Goal: Find specific page/section: Find specific page/section

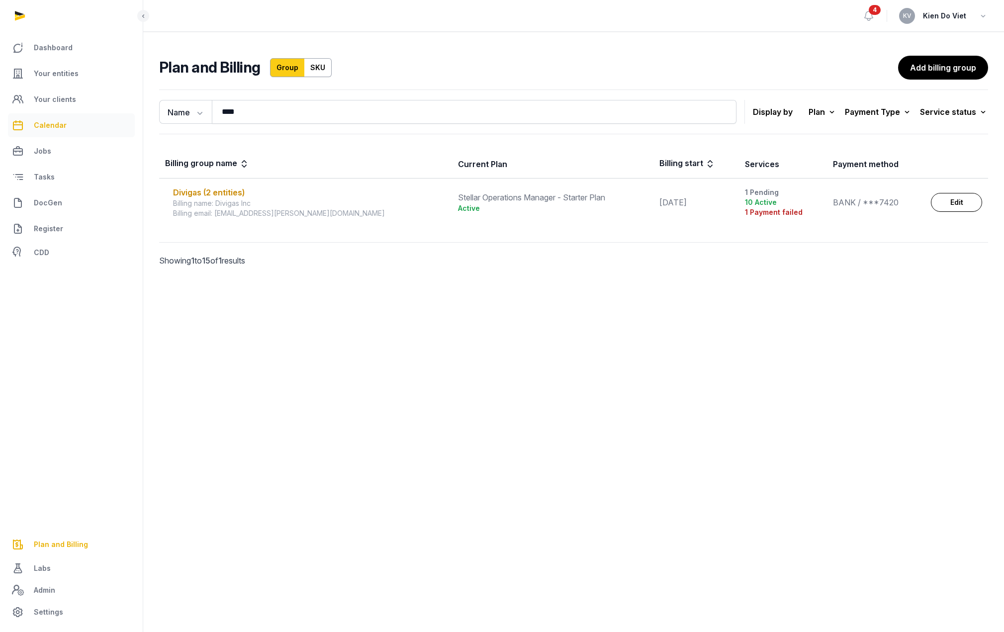
click at [62, 128] on span "Calendar" at bounding box center [50, 125] width 33 height 12
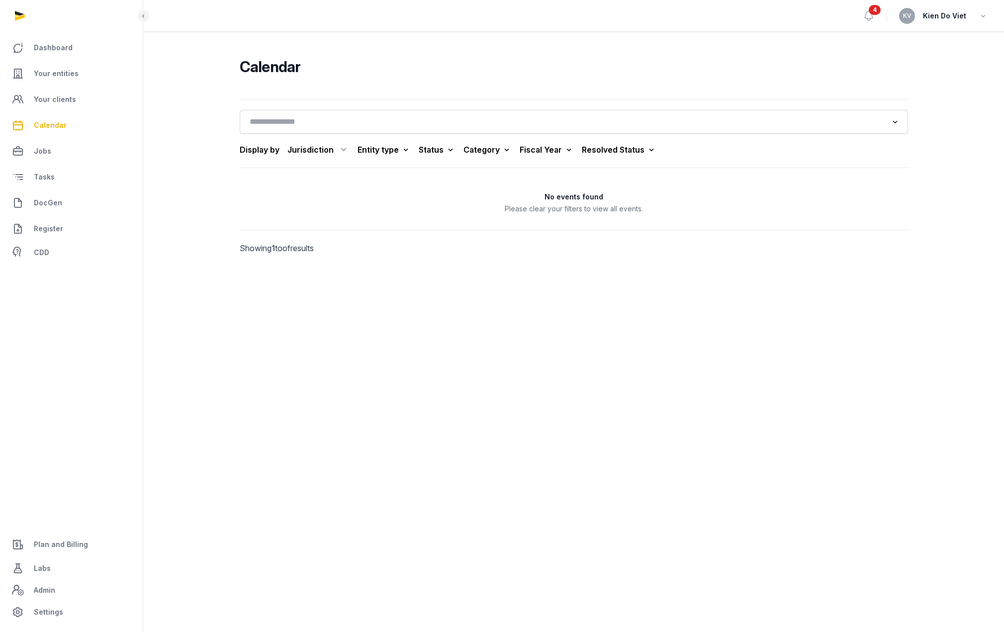
click at [307, 149] on div "Jurisdiction" at bounding box center [318, 150] width 62 height 16
drag, startPoint x: 307, startPoint y: 149, endPoint x: 268, endPoint y: 115, distance: 51.8
click at [307, 149] on div "Jurisdiction" at bounding box center [318, 150] width 62 height 16
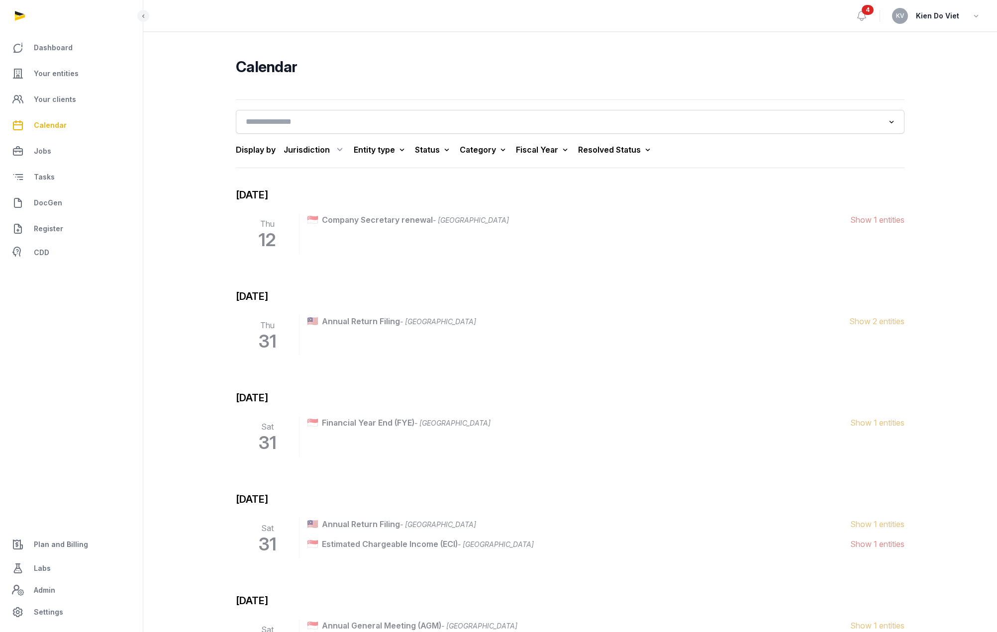
click at [311, 149] on div "Jurisdiction" at bounding box center [314, 150] width 62 height 16
click at [304, 211] on div "[GEOGRAPHIC_DATA]" at bounding box center [301, 210] width 90 height 18
click at [601, 150] on div "Fiscal Year" at bounding box center [628, 150] width 54 height 14
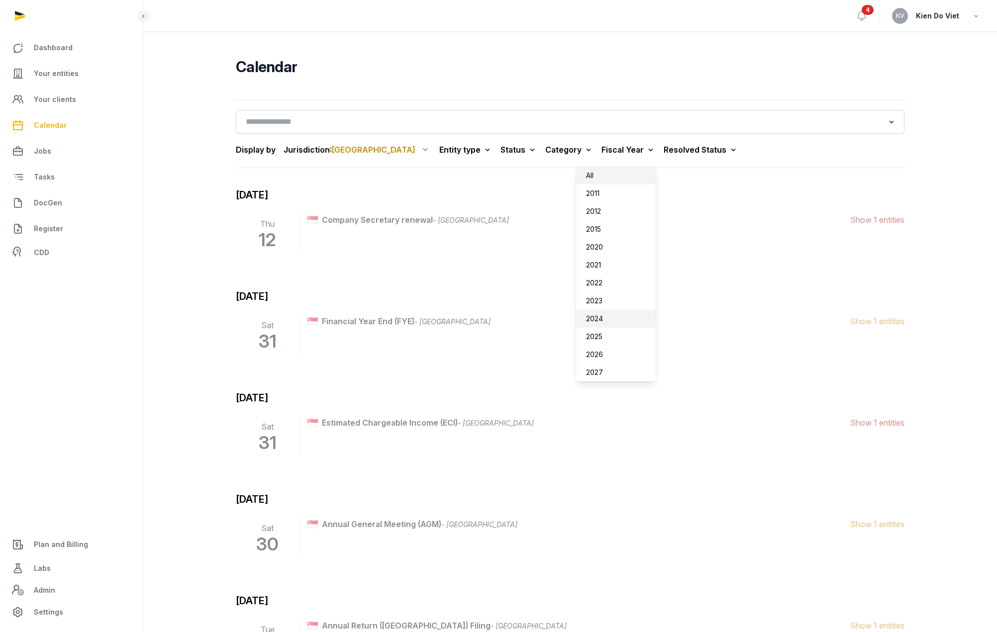
click at [576, 319] on div "2024" at bounding box center [616, 319] width 80 height 18
click at [873, 221] on span "Show 1 entities" at bounding box center [877, 220] width 54 height 12
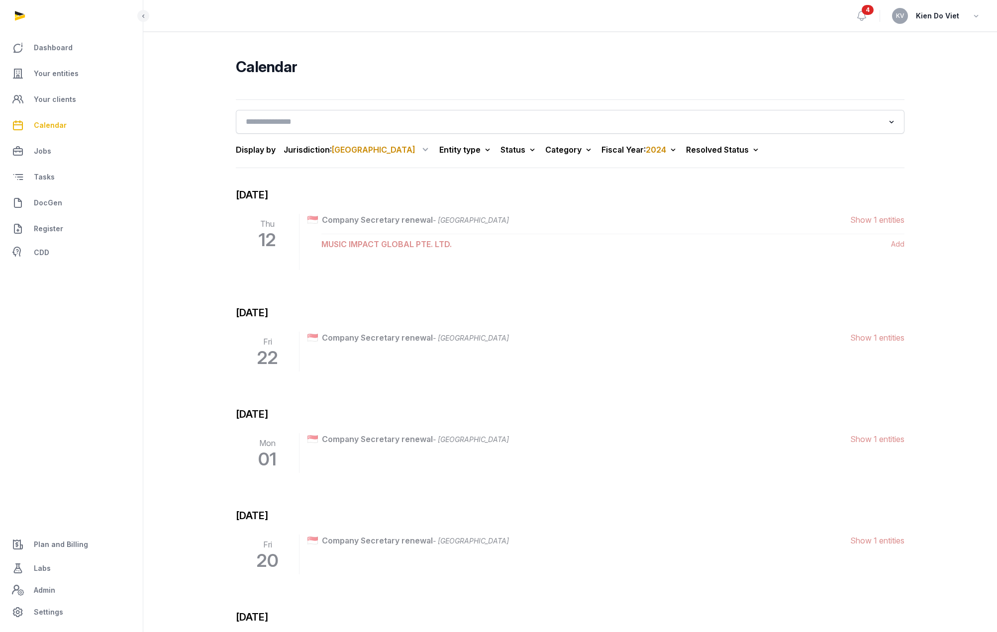
click at [646, 151] on span "2024" at bounding box center [656, 150] width 20 height 10
click at [598, 332] on div "2025" at bounding box center [638, 337] width 80 height 18
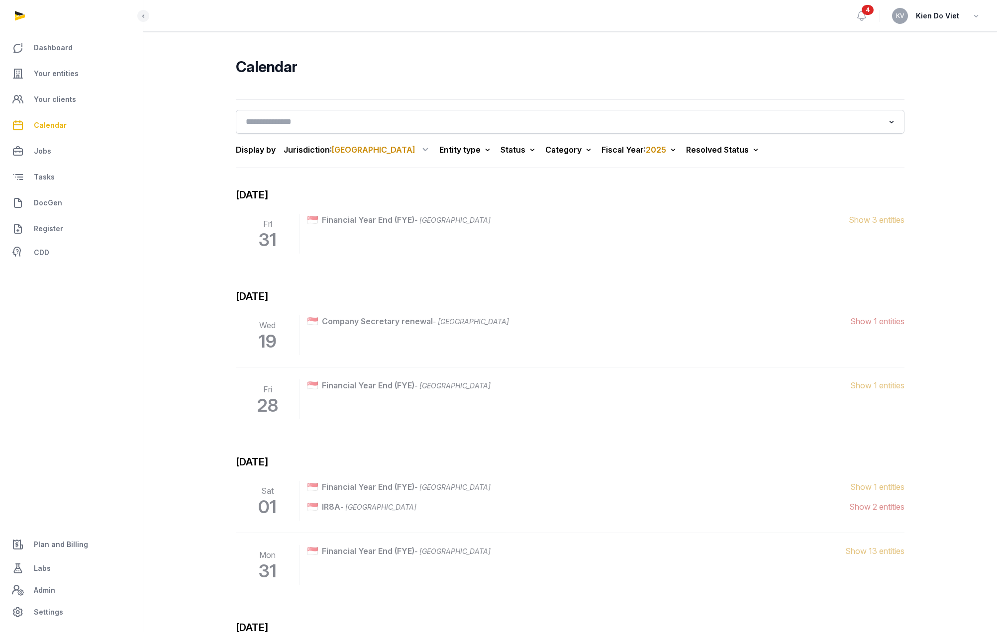
click at [646, 152] on span "2025" at bounding box center [656, 150] width 20 height 10
click at [598, 322] on div "2024" at bounding box center [638, 319] width 80 height 18
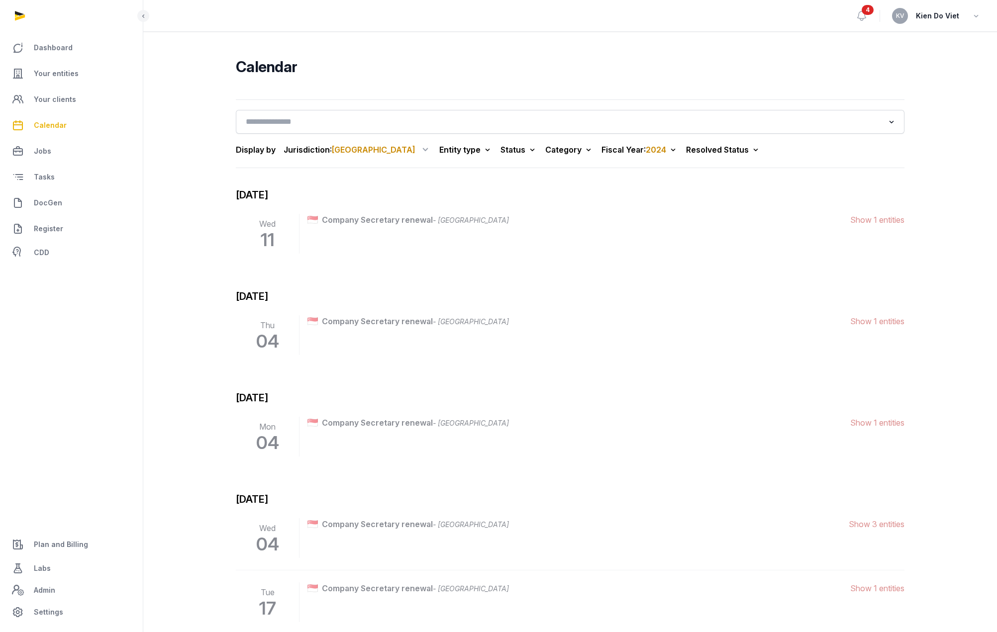
click at [646, 153] on span "2024" at bounding box center [656, 150] width 20 height 10
click at [598, 337] on div "2025" at bounding box center [638, 337] width 80 height 18
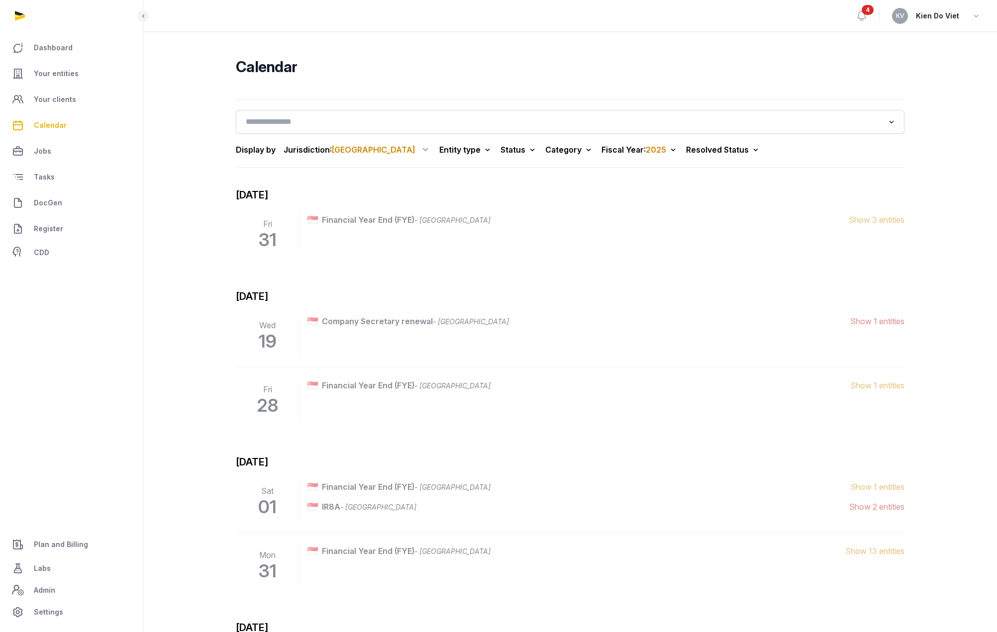
click at [882, 318] on span "Show 1 entities" at bounding box center [877, 321] width 54 height 12
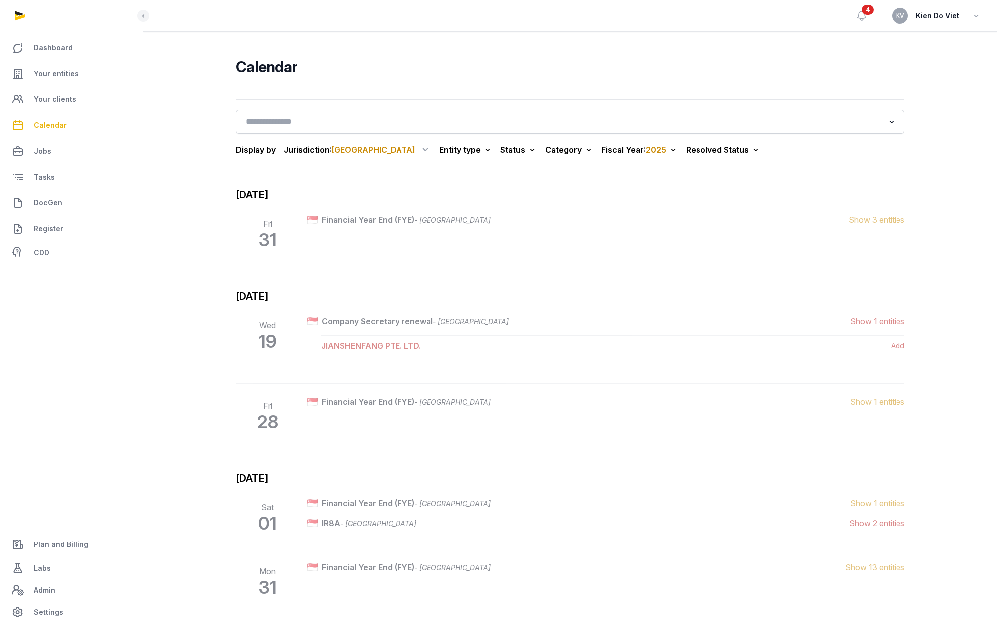
click at [882, 324] on span "Show 1 entities" at bounding box center [877, 321] width 54 height 12
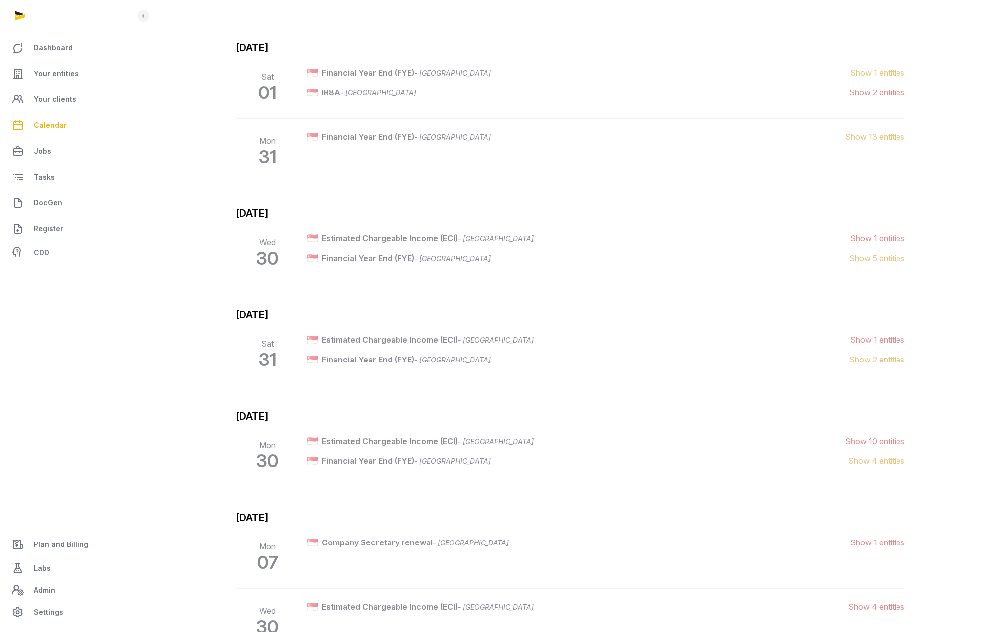
scroll to position [497, 0]
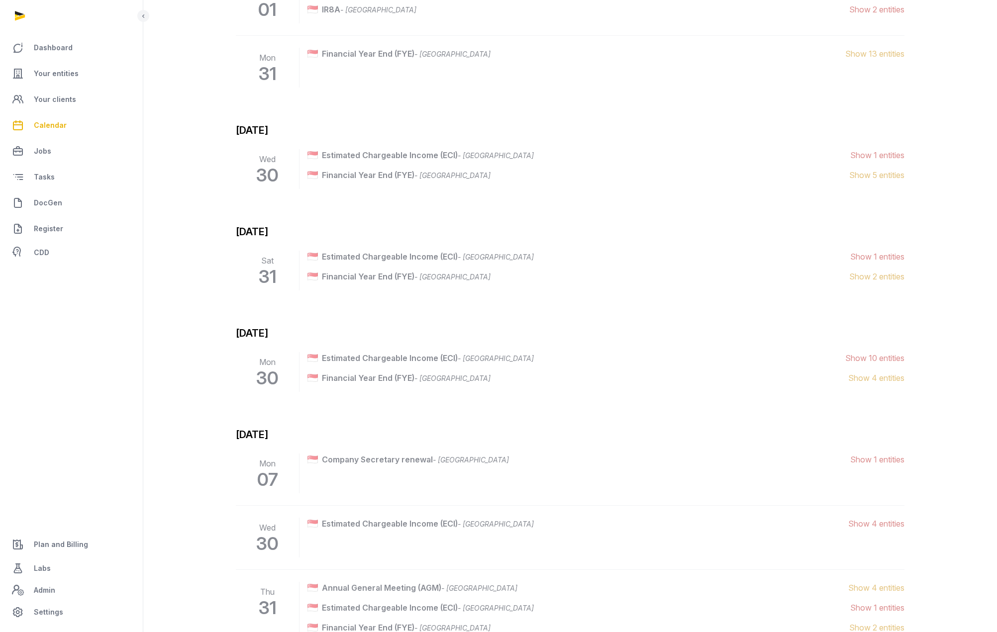
click at [887, 460] on span "Show 1 entities" at bounding box center [877, 460] width 54 height 12
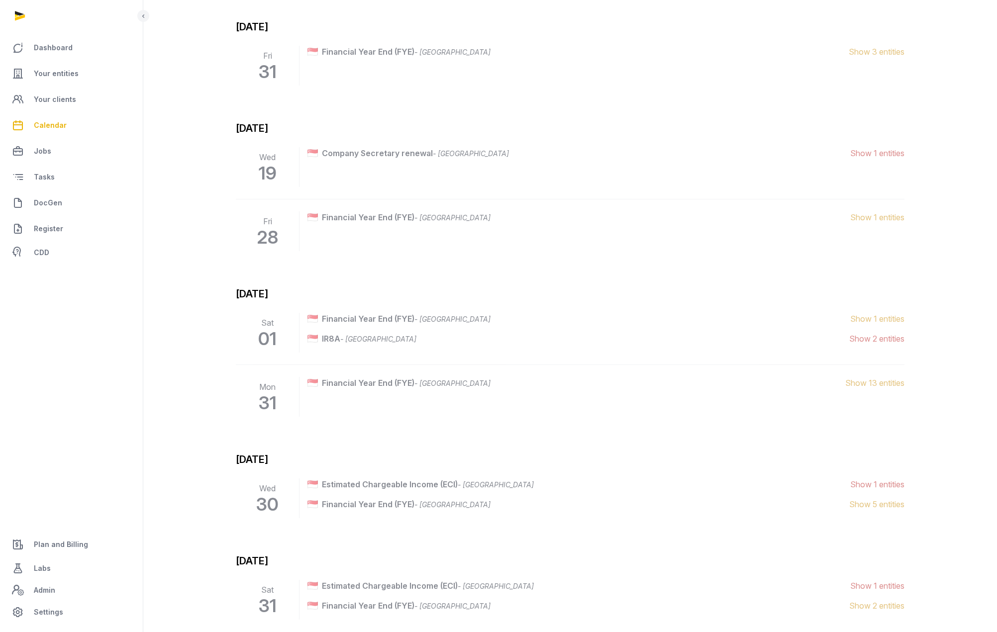
scroll to position [0, 0]
